Goal: Communication & Community: Participate in discussion

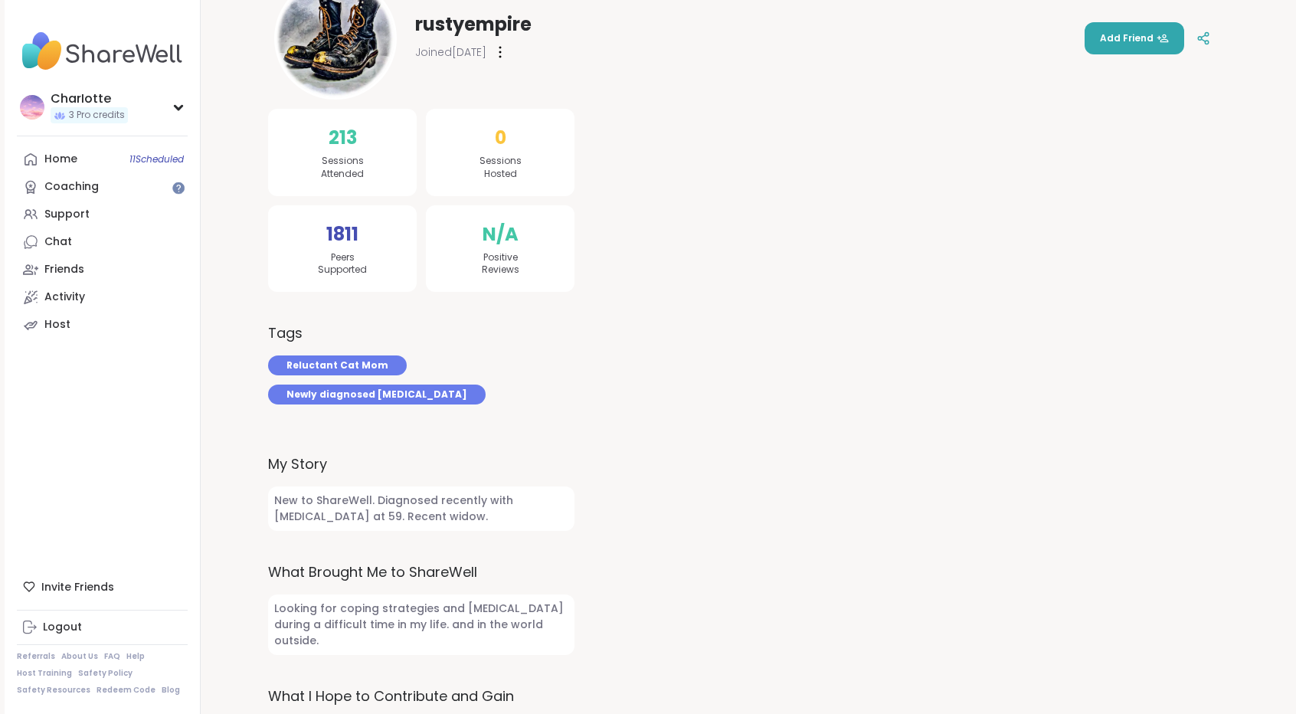
scroll to position [205, 0]
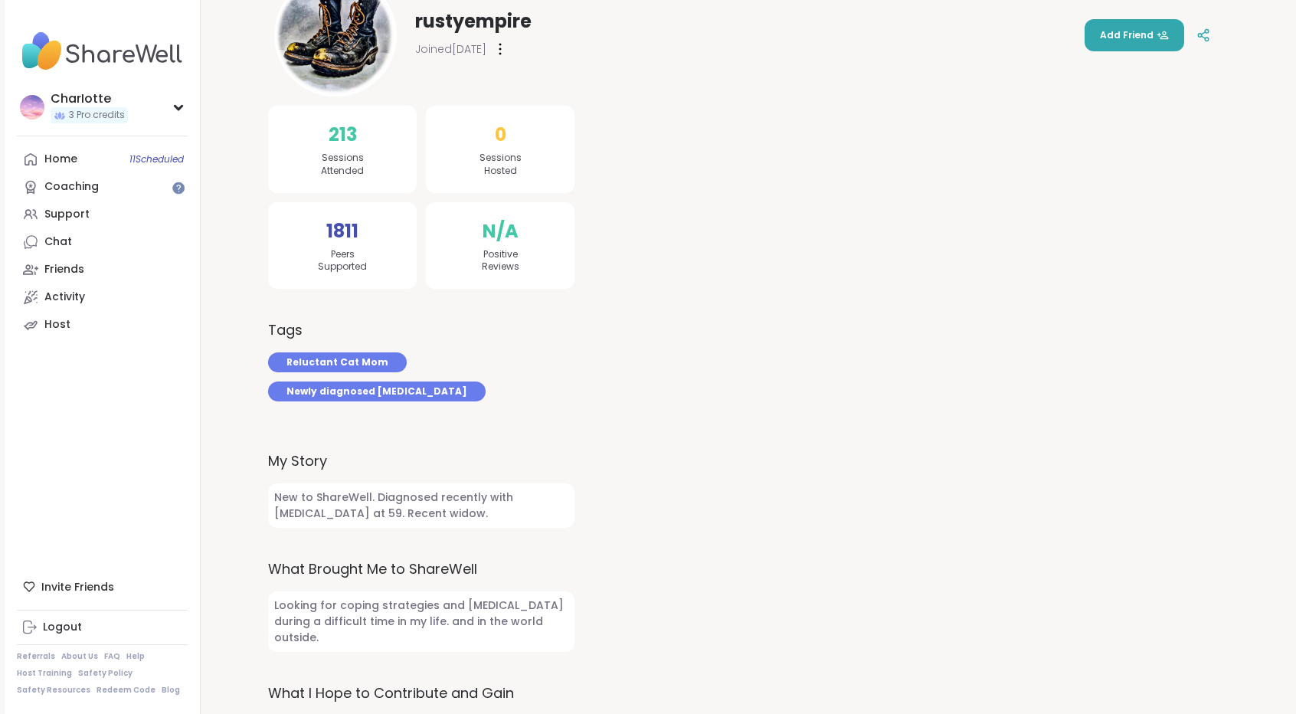
drag, startPoint x: 1295, startPoint y: 358, endPoint x: 1301, endPoint y: 328, distance: 30.5
click at [1296, 328] on html "CharIotte 3 Pro credits CharIotte 3 Pro credits Profile Membership Settings Hel…" at bounding box center [648, 277] width 1296 height 965
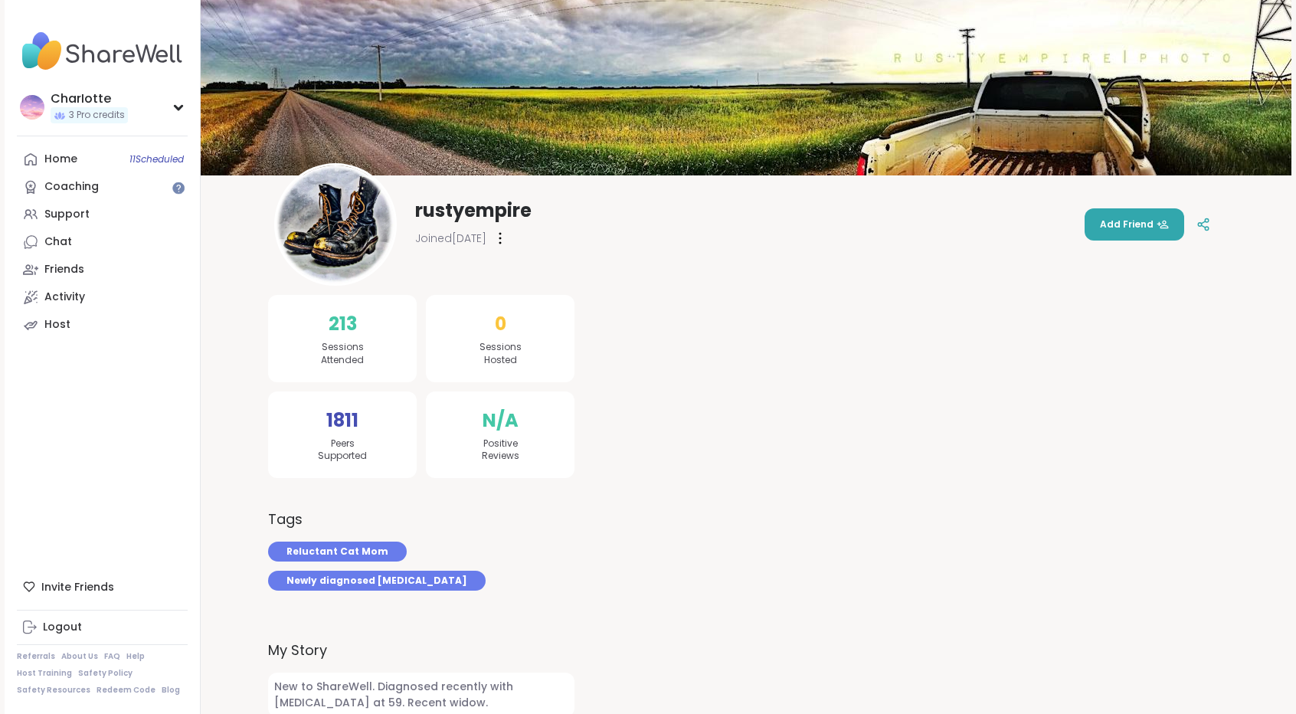
scroll to position [0, 0]
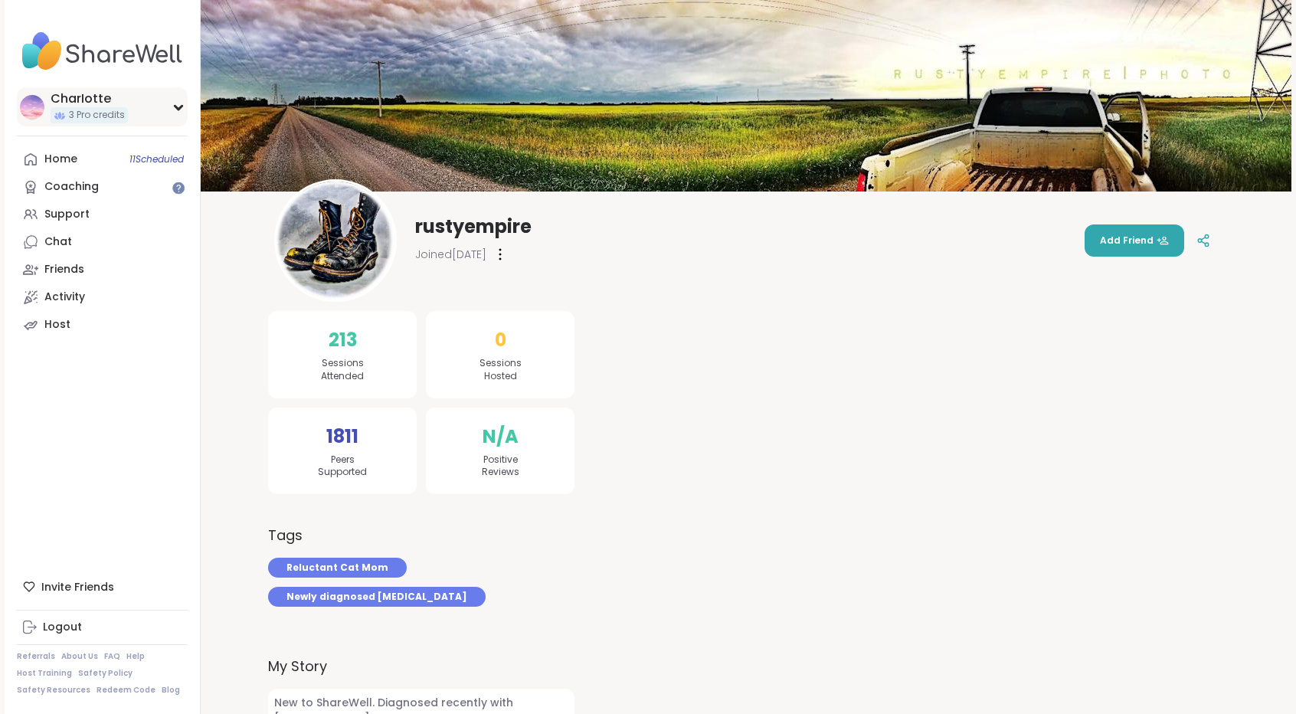
click at [81, 108] on div "3 Pro credits" at bounding box center [89, 115] width 77 height 16
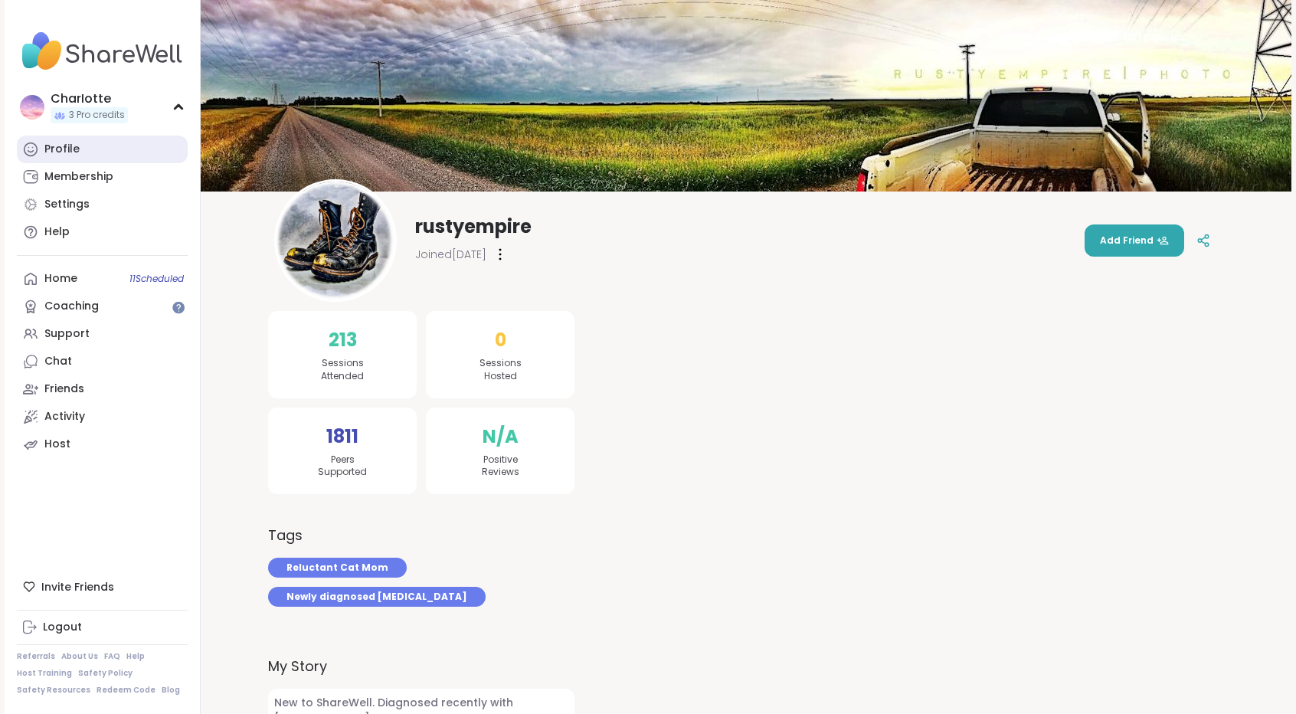
click at [74, 137] on link "Profile" at bounding box center [102, 150] width 171 height 28
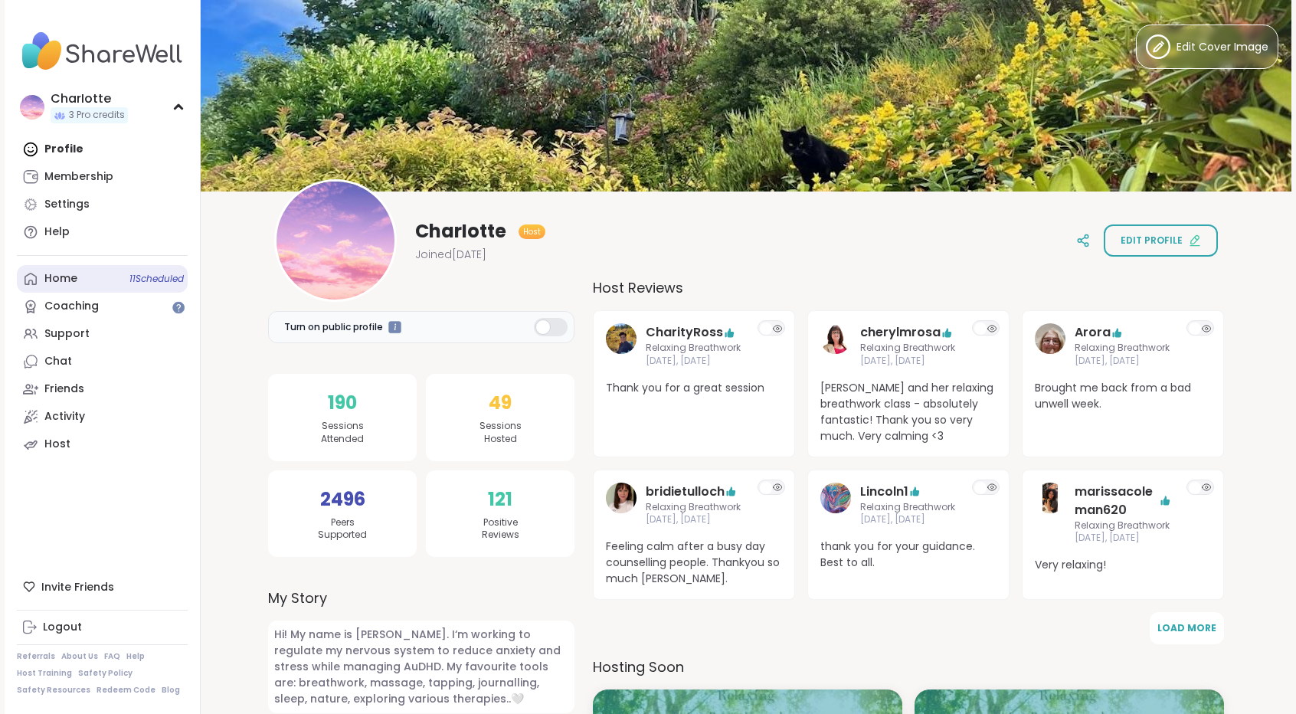
click at [50, 266] on link "Home 11 Scheduled" at bounding box center [102, 279] width 171 height 28
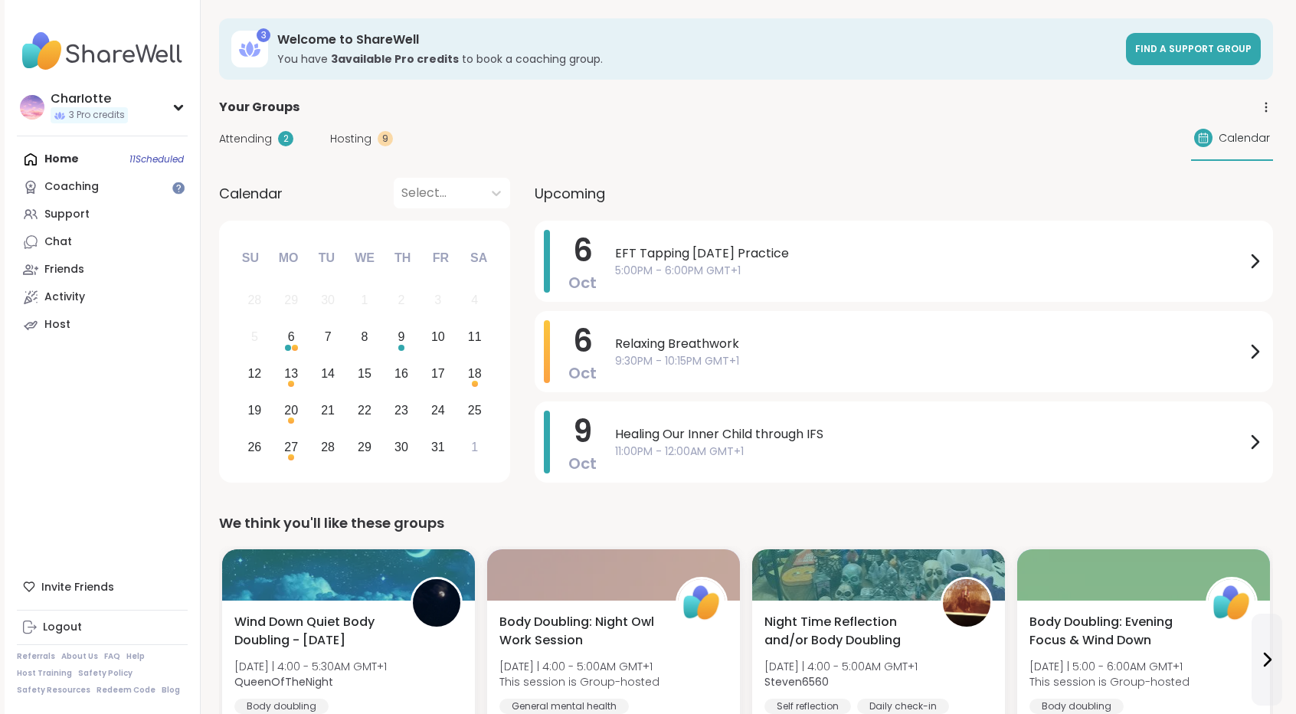
click at [251, 134] on span "Attending" at bounding box center [245, 139] width 53 height 16
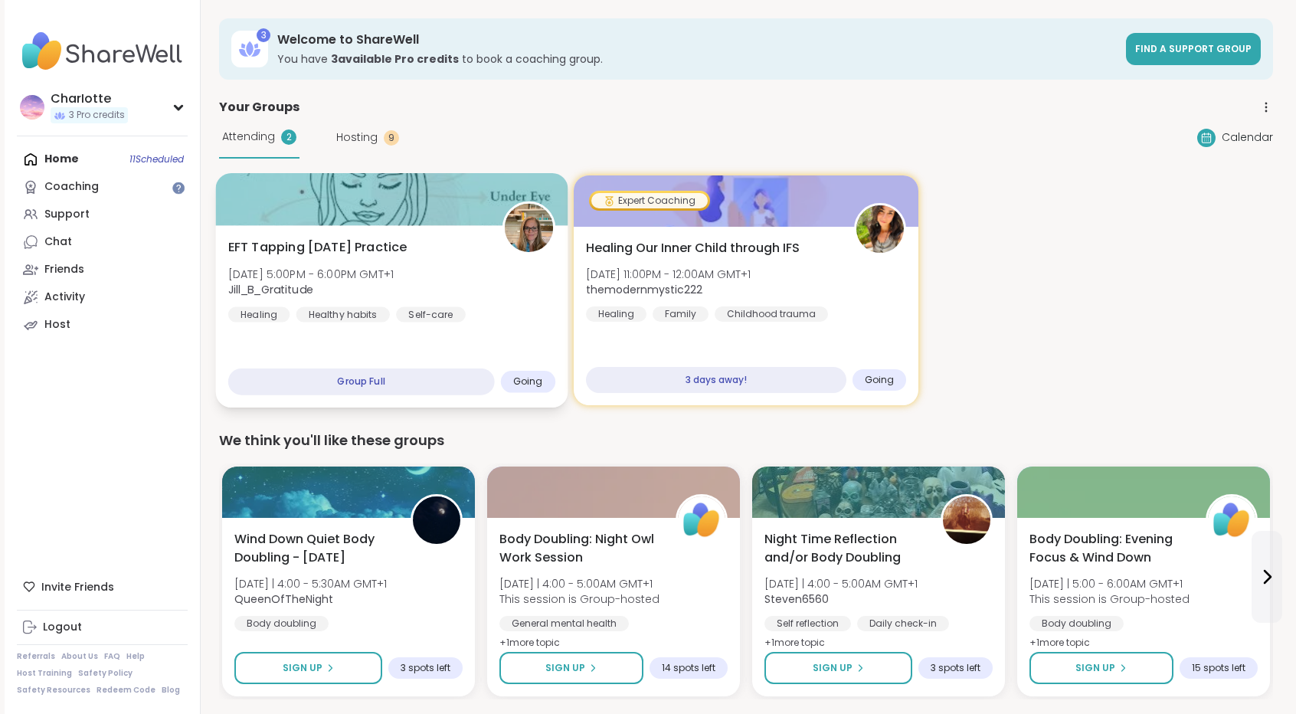
click at [222, 188] on div at bounding box center [391, 199] width 352 height 52
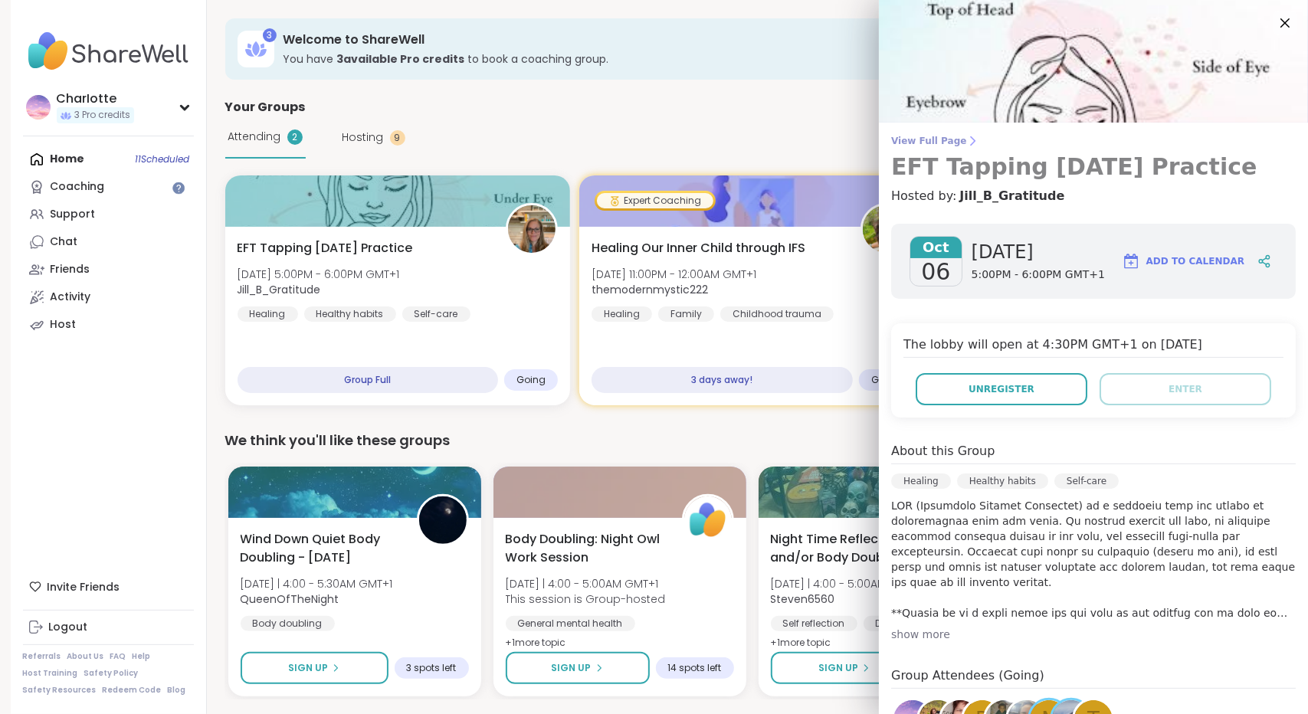
click at [904, 142] on span "View Full Page" at bounding box center [1093, 141] width 405 height 12
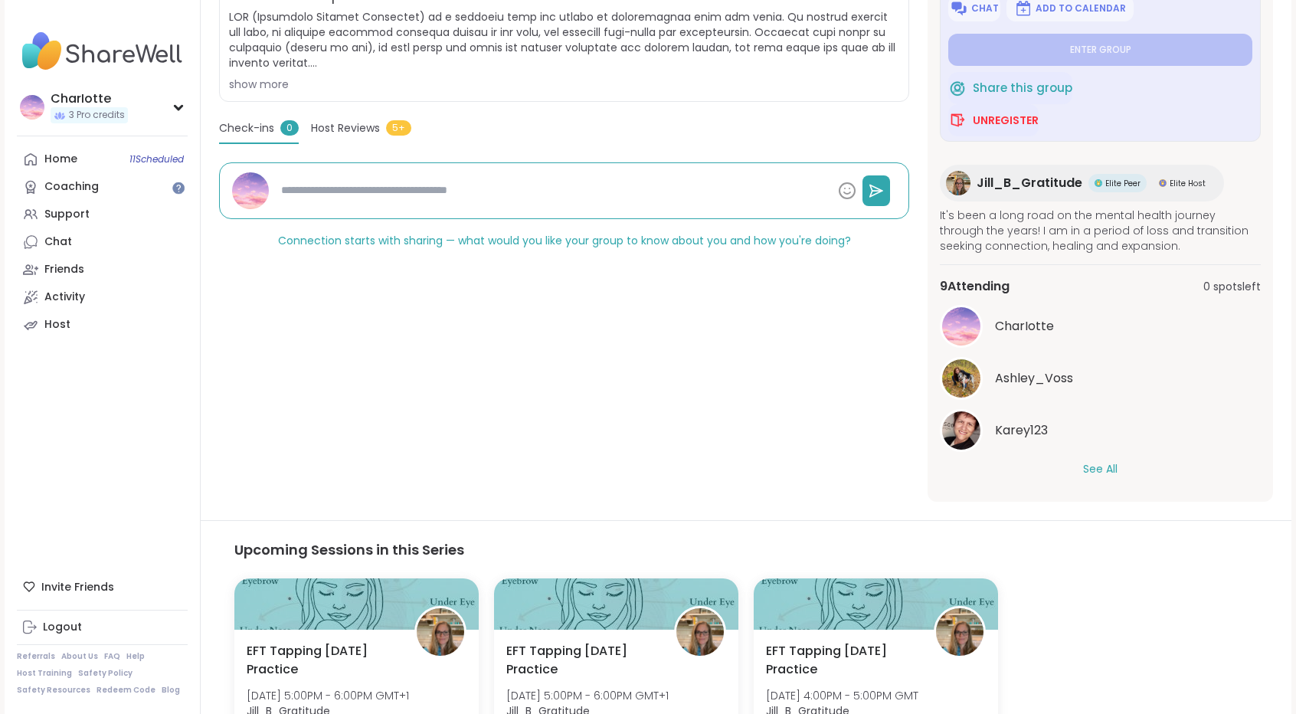
click at [1110, 471] on button "See All" at bounding box center [1100, 469] width 34 height 16
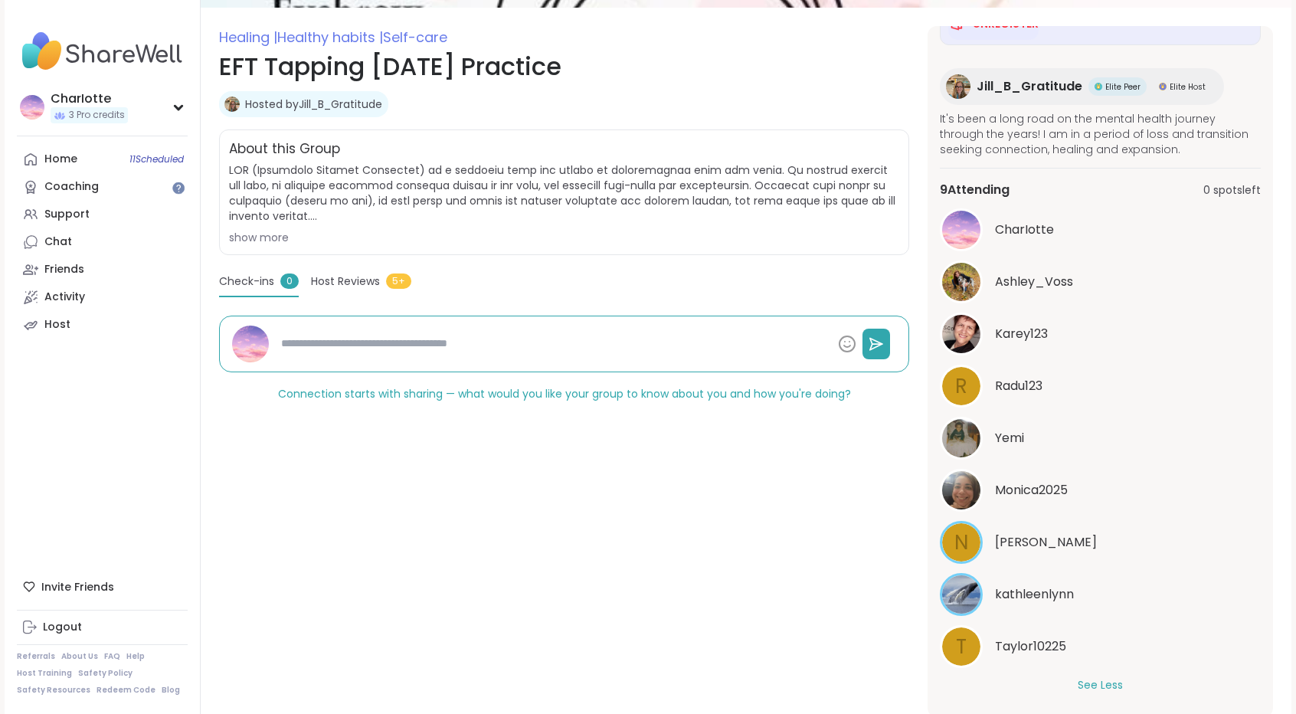
click at [1040, 649] on span "Taylor10225" at bounding box center [1030, 646] width 71 height 18
click at [968, 229] on img at bounding box center [961, 230] width 38 height 38
type textarea "*"
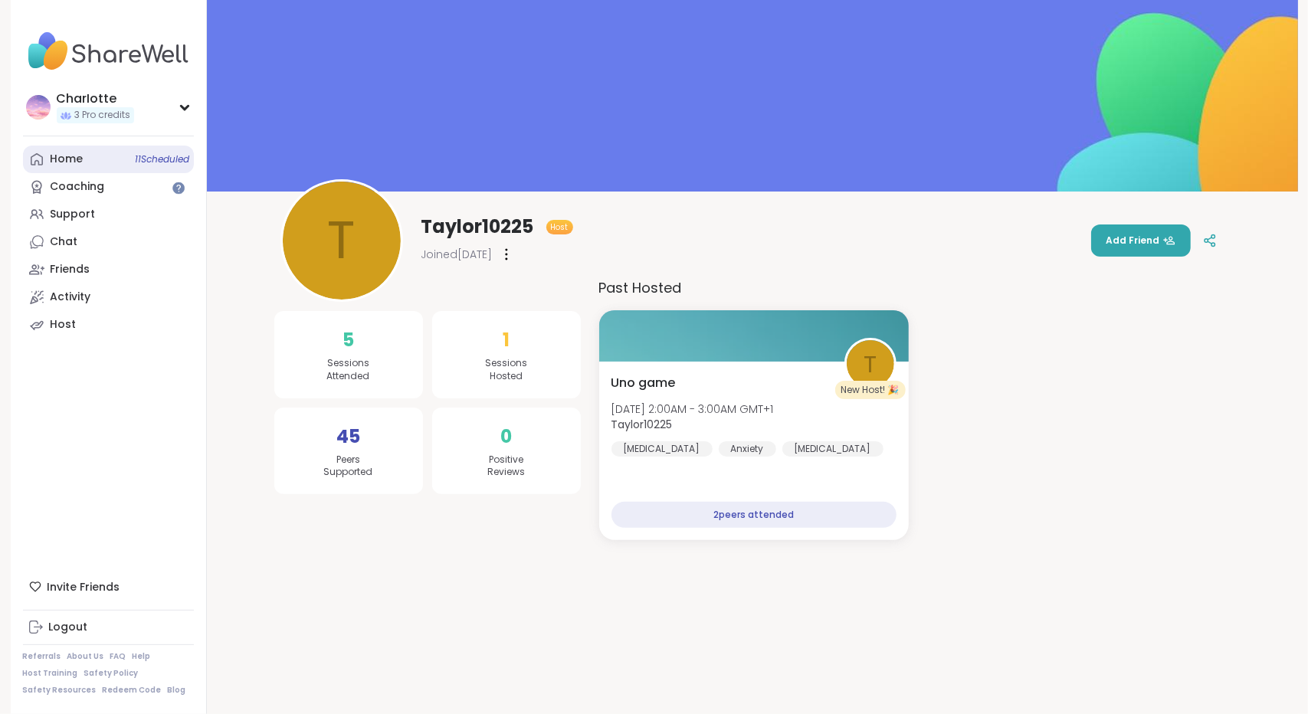
click at [83, 146] on link "Home 11 Scheduled" at bounding box center [108, 160] width 171 height 28
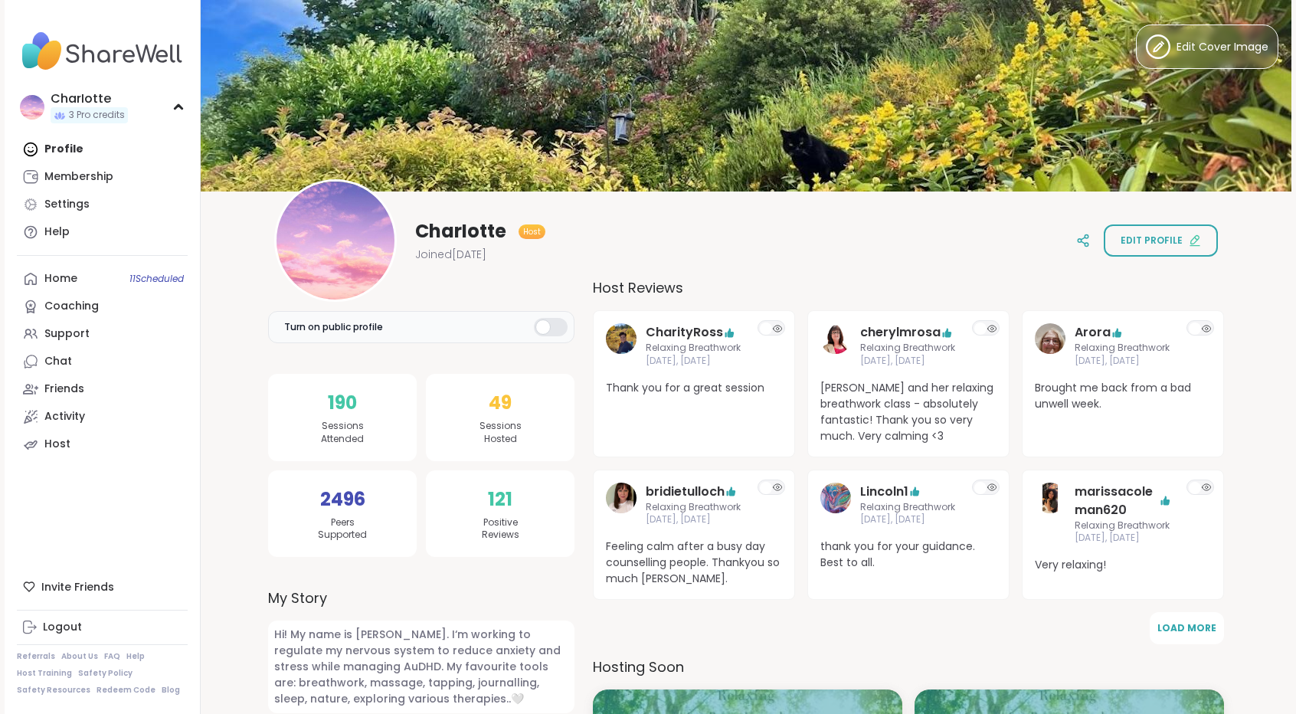
scroll to position [624, 0]
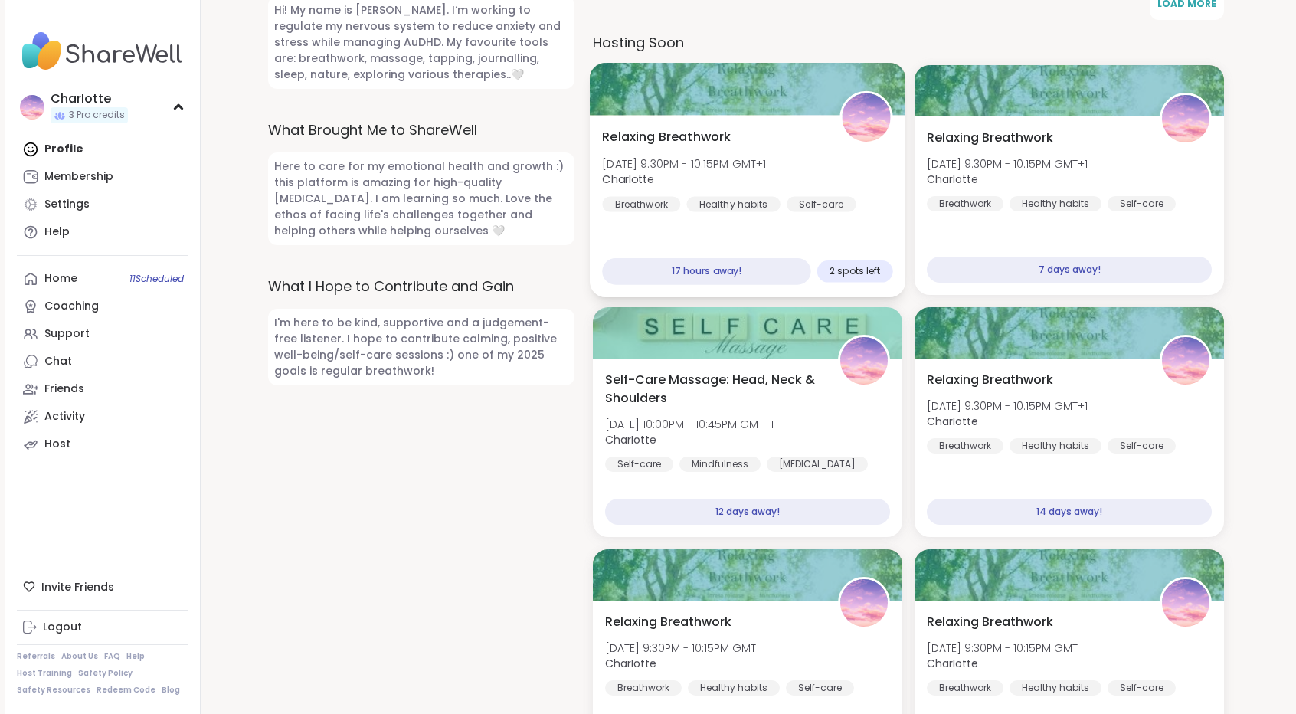
click at [791, 205] on div "Self-care" at bounding box center [822, 204] width 70 height 15
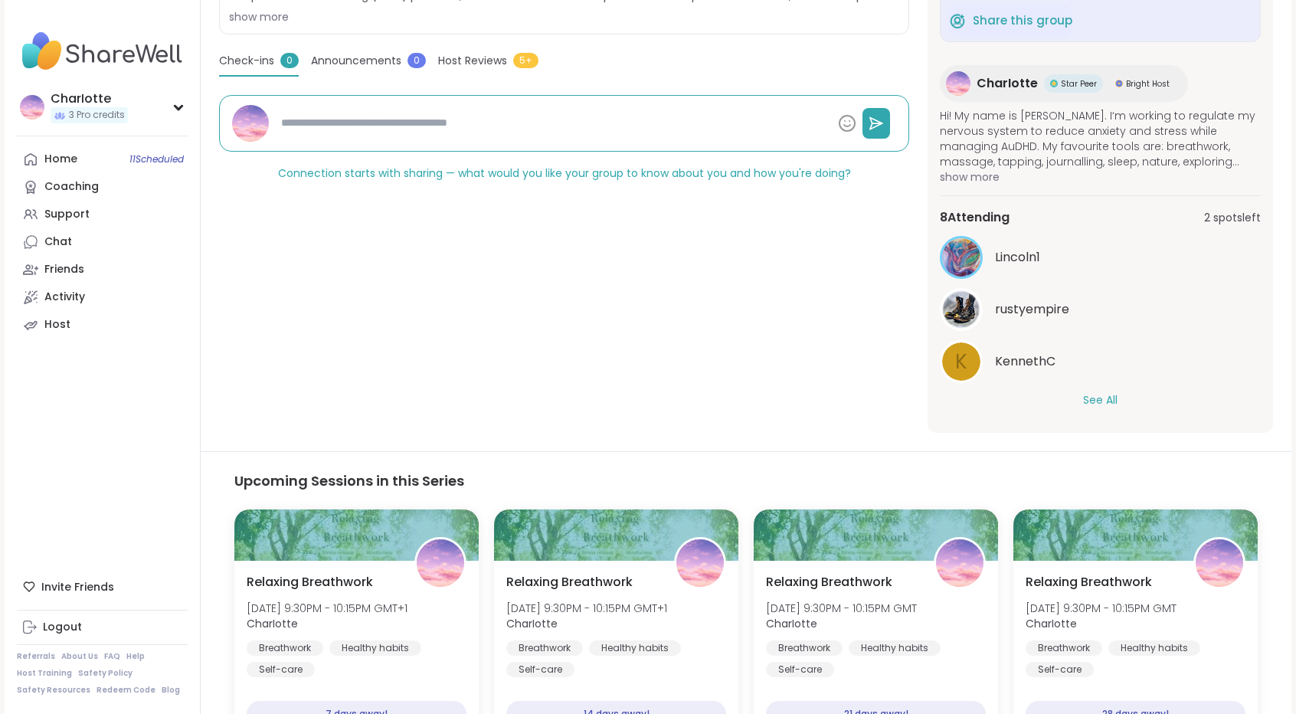
click at [1101, 399] on button "See All" at bounding box center [1100, 400] width 34 height 16
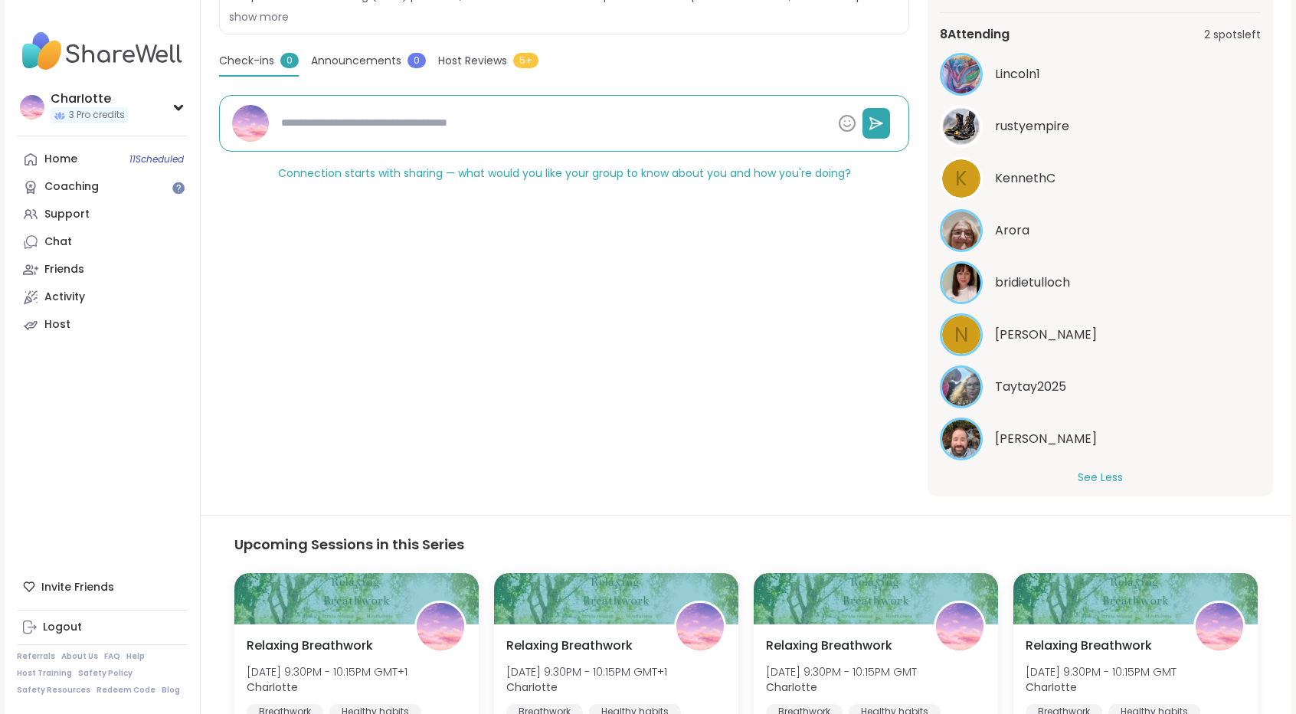
scroll to position [196, 0]
